Goal: Task Accomplishment & Management: Manage account settings

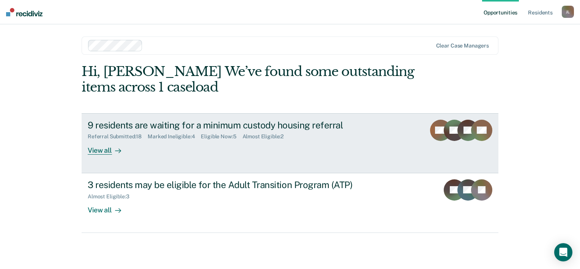
click at [221, 126] on div "9 residents are waiting for a minimum custody housing referral" at bounding box center [221, 125] width 267 height 11
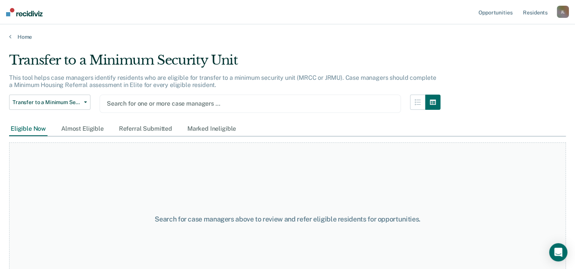
click at [169, 101] on div at bounding box center [250, 103] width 287 height 9
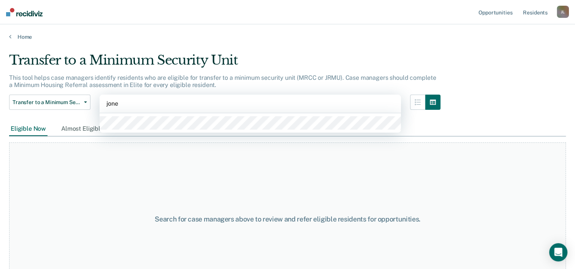
type input "[PERSON_NAME]"
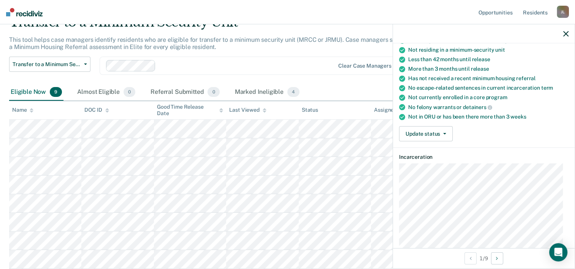
scroll to position [76, 0]
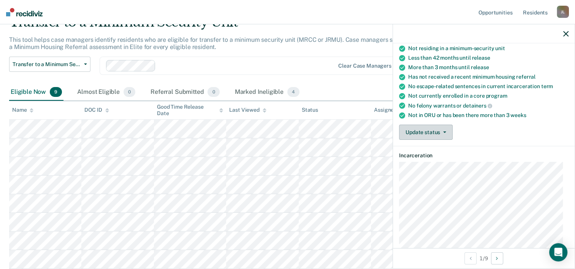
click at [444, 131] on icon "button" at bounding box center [444, 132] width 3 height 2
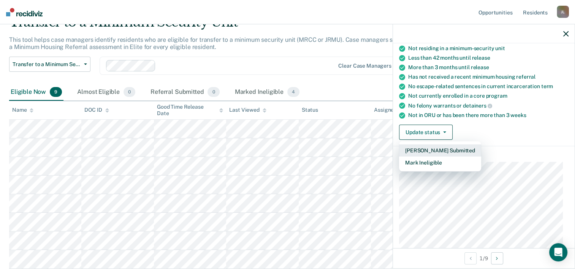
click at [432, 148] on button "[PERSON_NAME] Submitted" at bounding box center [440, 150] width 82 height 12
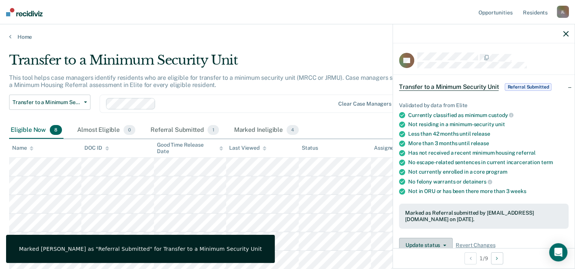
scroll to position [114, 0]
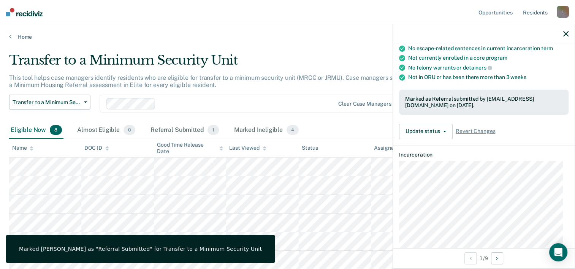
click at [567, 34] on icon "button" at bounding box center [565, 33] width 5 height 5
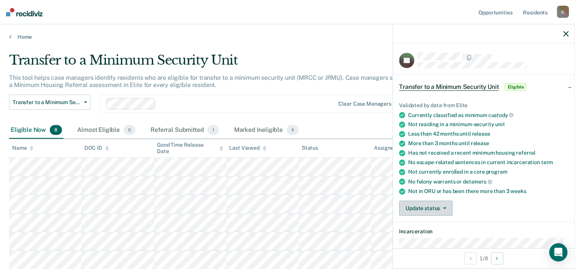
click at [427, 205] on button "Update status" at bounding box center [426, 208] width 54 height 15
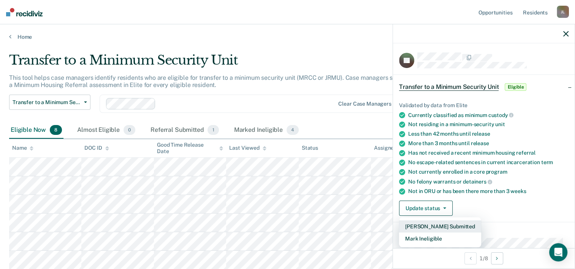
click at [425, 226] on button "[PERSON_NAME] Submitted" at bounding box center [440, 226] width 82 height 12
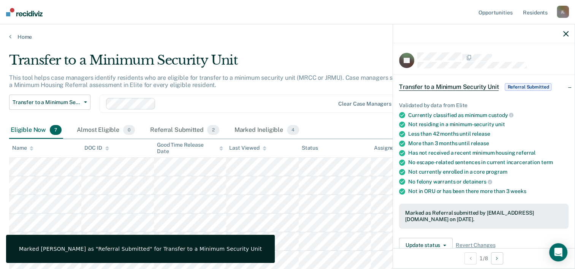
click at [564, 33] on icon "button" at bounding box center [565, 33] width 5 height 5
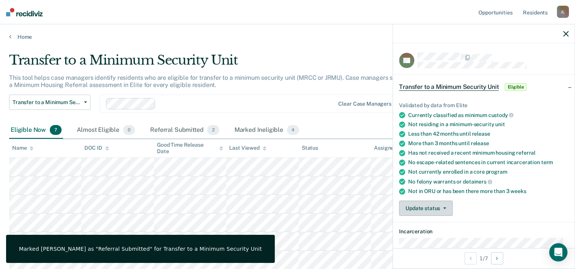
click at [438, 209] on button "Update status" at bounding box center [426, 208] width 54 height 15
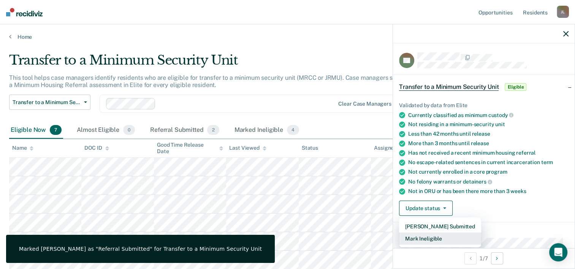
click at [424, 238] on button "Mark Ineligible" at bounding box center [440, 238] width 82 height 12
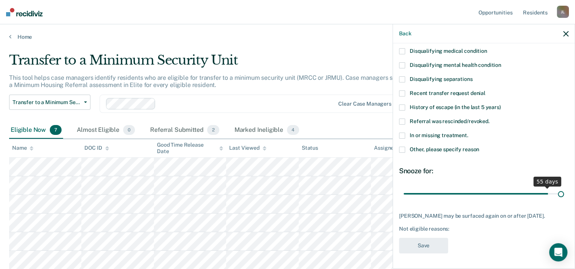
scroll to position [66, 0]
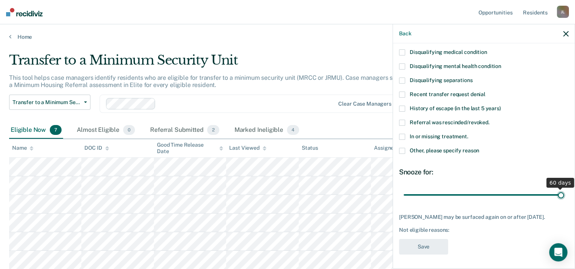
drag, startPoint x: 478, startPoint y: 191, endPoint x: 573, endPoint y: 201, distance: 95.8
type input "60"
click at [564, 201] on input "range" at bounding box center [483, 194] width 160 height 13
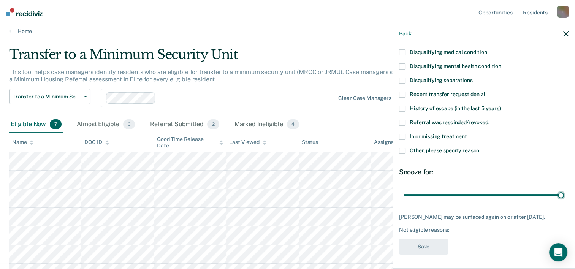
scroll to position [0, 0]
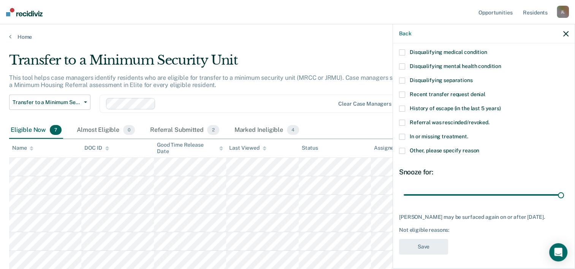
click at [400, 151] on span at bounding box center [402, 151] width 6 height 6
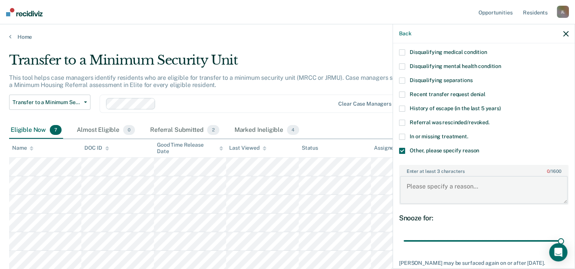
click at [438, 181] on textarea "Enter at least 3 characters 0 / 1600" at bounding box center [484, 190] width 168 height 28
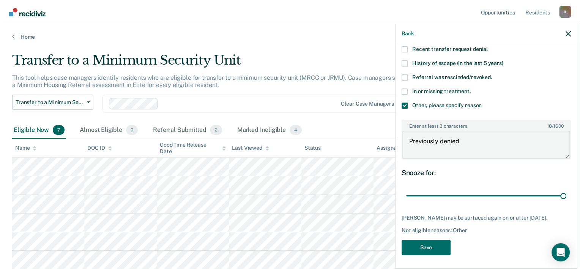
scroll to position [111, 0]
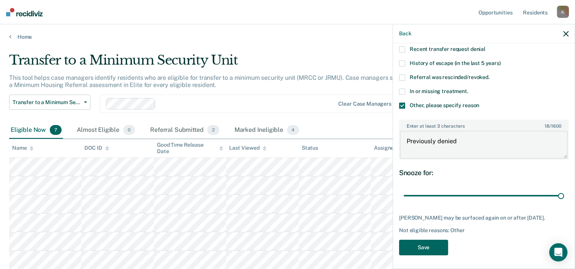
type textarea "Previously denied"
click at [438, 242] on button "Save" at bounding box center [423, 248] width 49 height 16
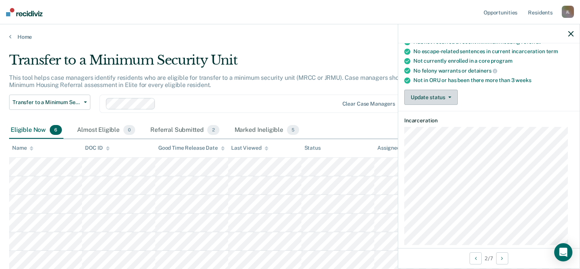
click at [450, 94] on button "Update status" at bounding box center [431, 97] width 54 height 15
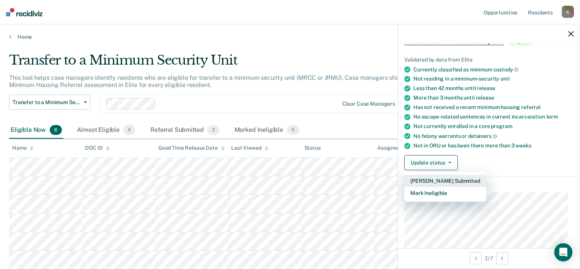
scroll to position [35, 0]
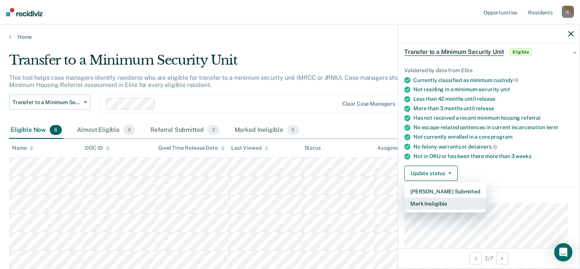
click at [437, 197] on button "Mark Ineligible" at bounding box center [445, 203] width 82 height 12
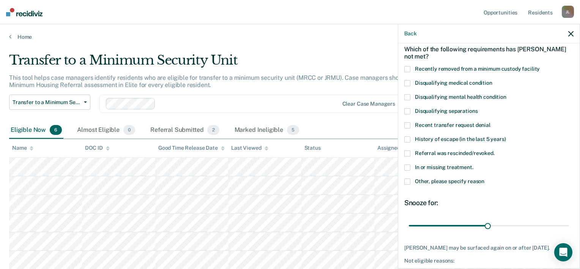
click at [408, 182] on span at bounding box center [407, 182] width 6 height 6
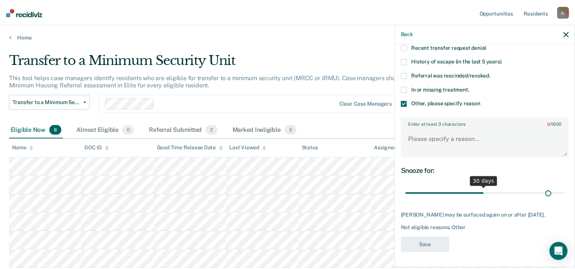
scroll to position [111, 0]
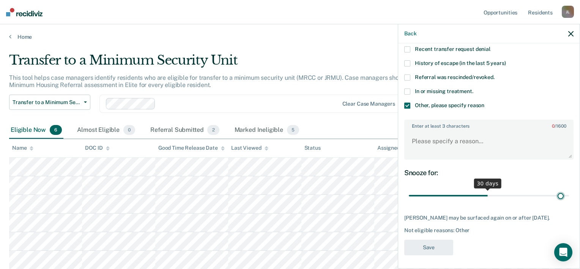
drag, startPoint x: 486, startPoint y: 190, endPoint x: 556, endPoint y: 202, distance: 71.0
click at [556, 202] on input "range" at bounding box center [489, 195] width 160 height 13
drag, startPoint x: 558, startPoint y: 193, endPoint x: 563, endPoint y: 193, distance: 5.3
type input "60"
click at [563, 193] on input "range" at bounding box center [489, 195] width 160 height 13
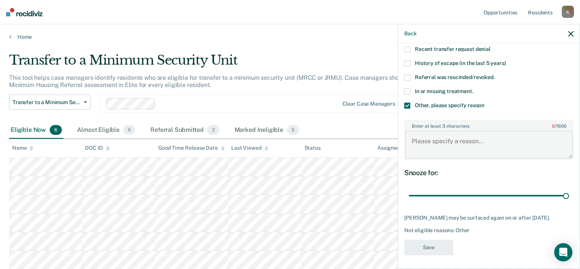
click at [442, 148] on textarea "Enter at least 3 characters 0 / 1600" at bounding box center [489, 145] width 168 height 28
type textarea "N/A"
click at [422, 247] on button "Save" at bounding box center [428, 248] width 49 height 16
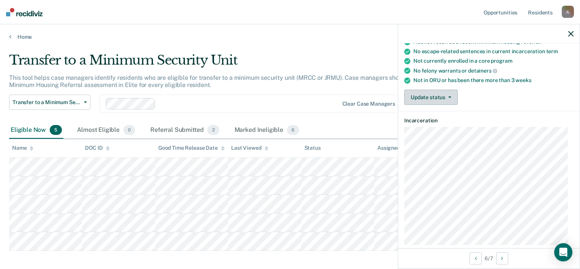
click at [444, 93] on button "Update status" at bounding box center [431, 97] width 54 height 15
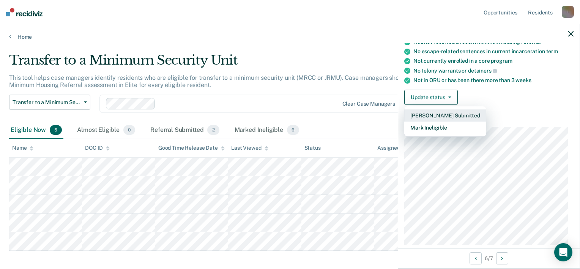
click at [444, 112] on button "[PERSON_NAME] Submitted" at bounding box center [445, 115] width 82 height 12
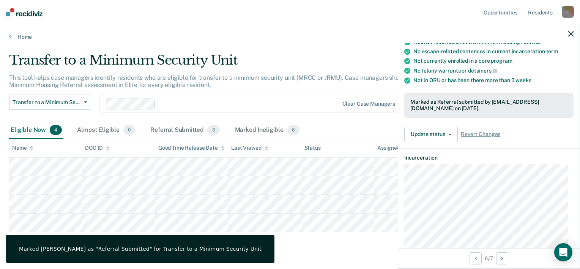
click at [574, 32] on div at bounding box center [489, 33] width 182 height 19
click at [570, 33] on icon "button" at bounding box center [571, 33] width 5 height 5
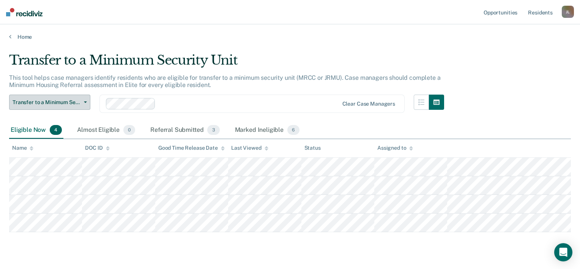
click at [86, 98] on button "Transfer to a Minimum Security Unit" at bounding box center [49, 102] width 81 height 15
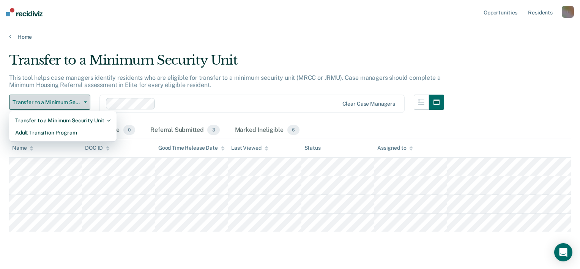
click at [86, 98] on button "Transfer to a Minimum Security Unit" at bounding box center [49, 102] width 81 height 15
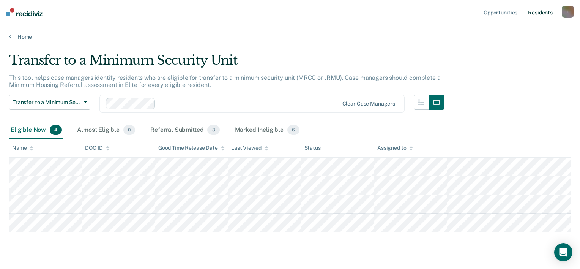
click at [543, 15] on link "Resident s" at bounding box center [541, 12] width 28 height 24
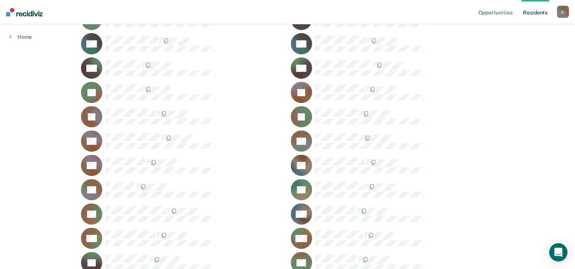
scroll to position [314, 0]
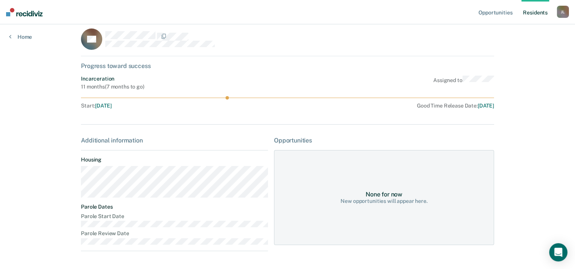
scroll to position [35, 0]
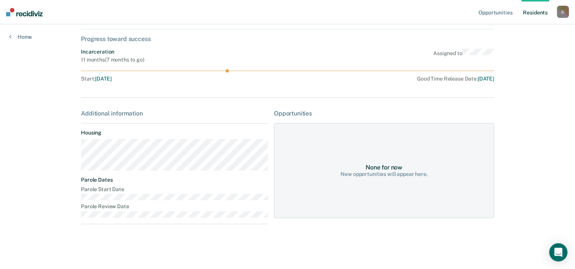
click at [310, 186] on div "None for now New opportunities will appear here." at bounding box center [384, 170] width 220 height 95
click at [307, 187] on div "None for now New opportunities will appear here." at bounding box center [384, 170] width 220 height 95
click at [117, 115] on div "Additional information" at bounding box center [174, 113] width 187 height 7
click at [99, 190] on dt "Parole Start Date" at bounding box center [174, 189] width 187 height 6
click at [103, 207] on dt "Parole Review Date" at bounding box center [174, 206] width 187 height 6
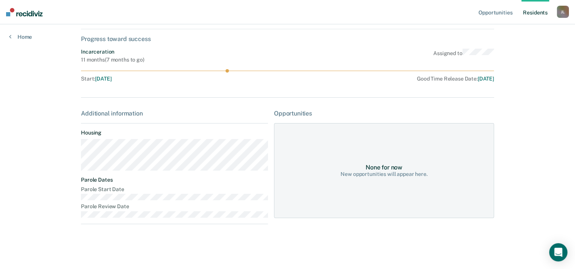
click at [100, 137] on dl "Housing" at bounding box center [174, 150] width 187 height 41
click at [100, 115] on div "Additional information" at bounding box center [174, 113] width 187 height 7
click at [103, 40] on div "Progress toward success" at bounding box center [287, 38] width 413 height 7
click at [37, 38] on div "Home" at bounding box center [20, 32] width 41 height 16
click at [32, 38] on link "Home" at bounding box center [20, 36] width 23 height 7
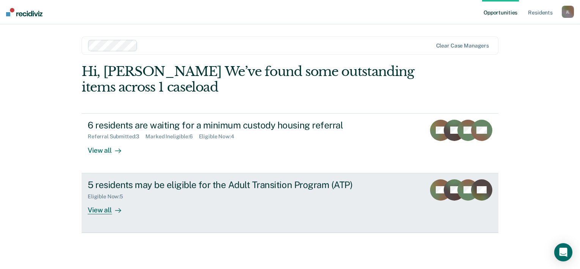
click at [273, 181] on div "5 residents may be eligible for the Adult Transition Program (ATP)" at bounding box center [221, 184] width 267 height 11
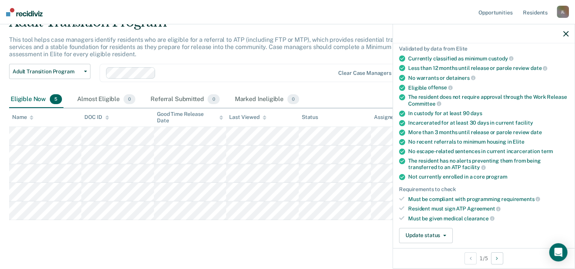
scroll to position [76, 0]
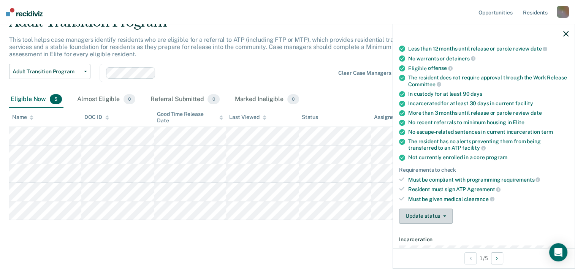
click at [427, 216] on button "Update status" at bounding box center [426, 216] width 54 height 15
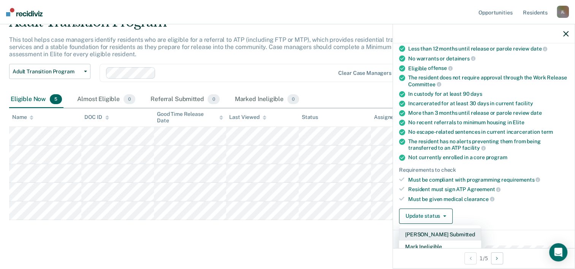
click at [430, 228] on button "[PERSON_NAME] Submitted" at bounding box center [440, 234] width 82 height 12
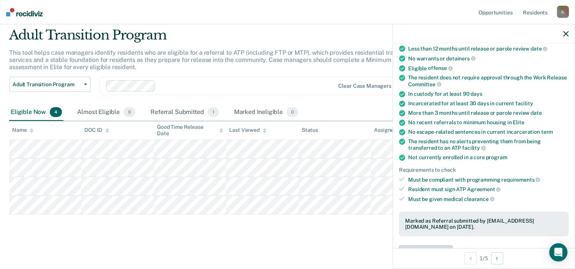
scroll to position [24, 0]
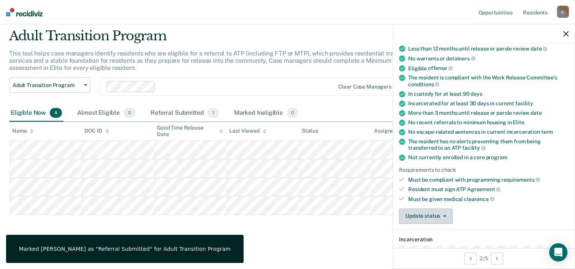
click at [439, 216] on button "Update status" at bounding box center [426, 216] width 54 height 15
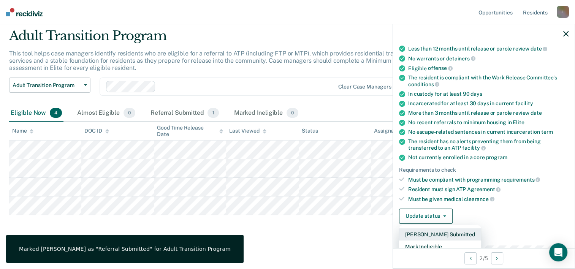
click at [434, 228] on button "[PERSON_NAME] Submitted" at bounding box center [440, 234] width 82 height 12
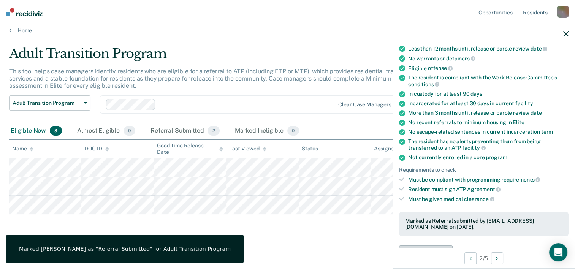
scroll to position [6, 0]
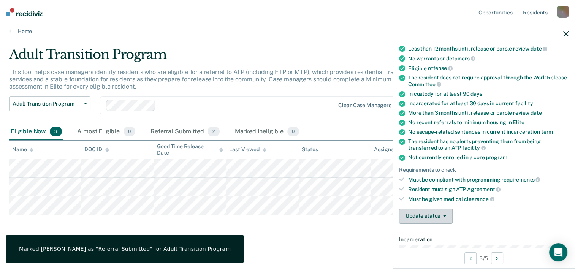
click at [450, 214] on button "Update status" at bounding box center [426, 216] width 54 height 15
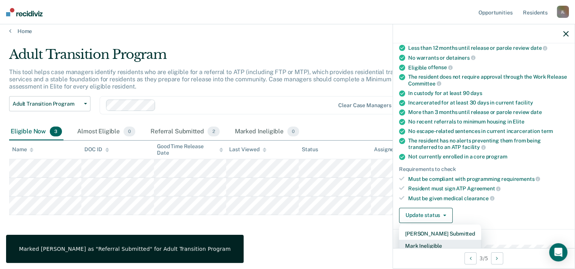
click at [419, 241] on button "Mark Ineligible" at bounding box center [440, 246] width 82 height 12
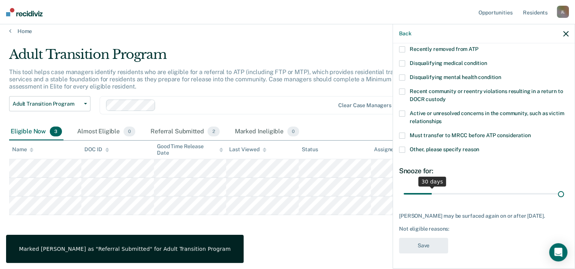
scroll to position [54, 0]
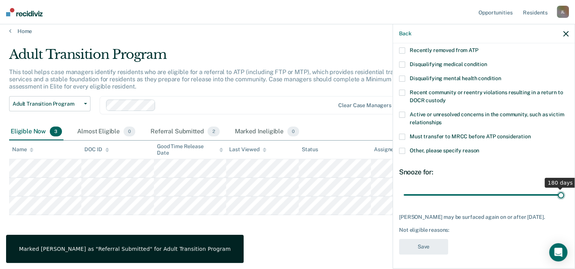
drag, startPoint x: 432, startPoint y: 189, endPoint x: 581, endPoint y: 224, distance: 153.7
type input "180"
click at [564, 202] on input "range" at bounding box center [483, 194] width 160 height 13
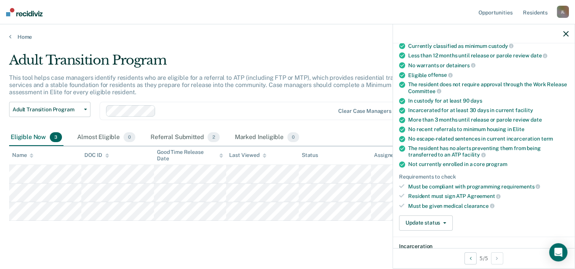
scroll to position [76, 0]
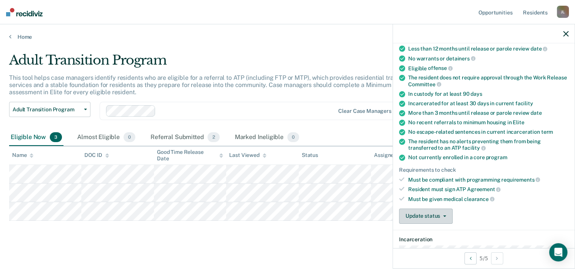
click at [447, 218] on button "Update status" at bounding box center [426, 216] width 54 height 15
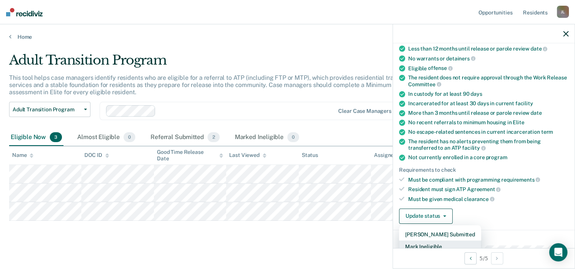
scroll to position [77, 0]
click at [427, 234] on button "[PERSON_NAME] Submitted" at bounding box center [440, 233] width 82 height 12
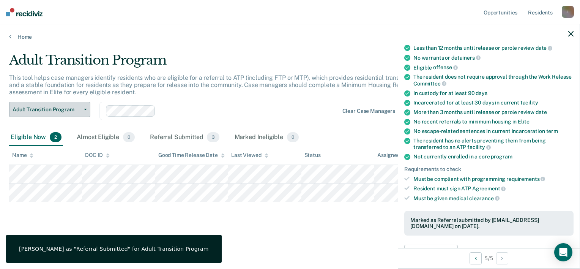
click at [88, 112] on button "Adult Transition Program" at bounding box center [49, 109] width 81 height 15
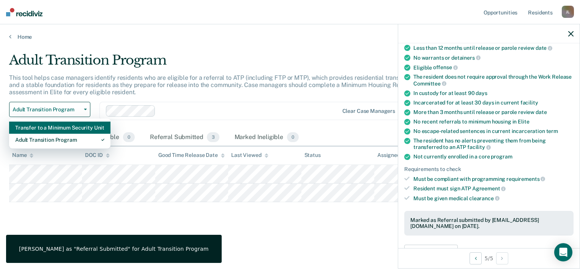
click at [67, 131] on div "Transfer to a Minimum Security Unit" at bounding box center [59, 128] width 89 height 12
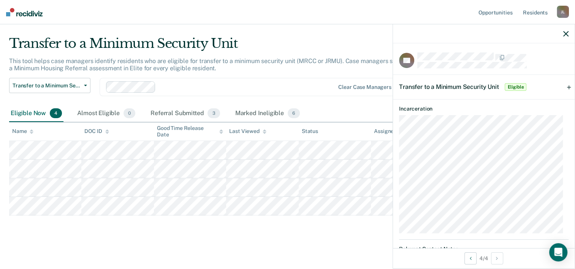
click at [488, 85] on span "Transfer to a Minimum Security Unit" at bounding box center [449, 86] width 100 height 7
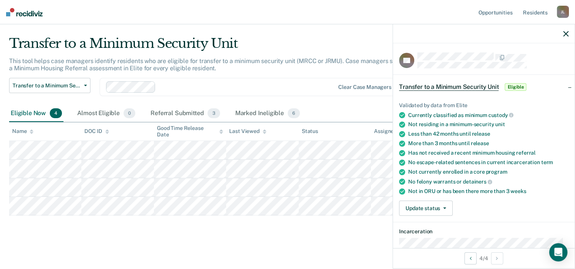
click at [484, 87] on span "Transfer to a Minimum Security Unit" at bounding box center [449, 87] width 100 height 8
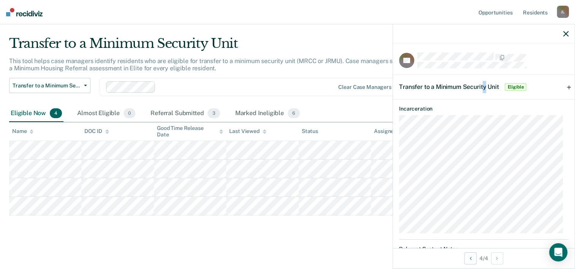
click at [485, 87] on span "Transfer to a Minimum Security Unit" at bounding box center [449, 86] width 100 height 7
